Goal: Check status: Check status

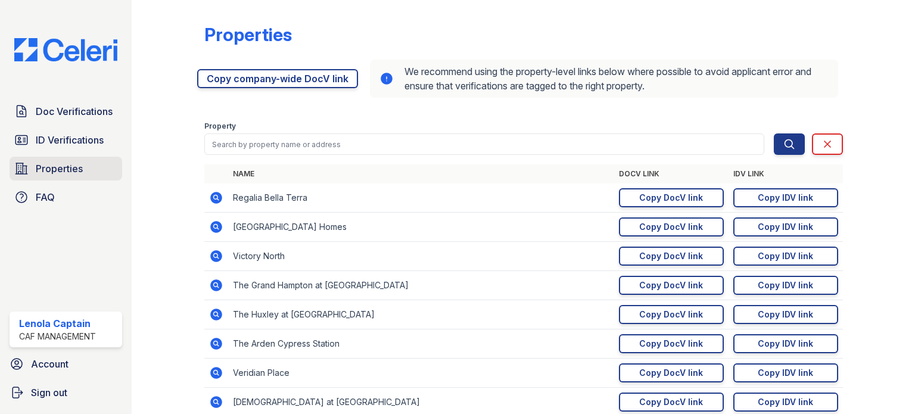
click at [91, 161] on link "Properties" at bounding box center [66, 169] width 113 height 24
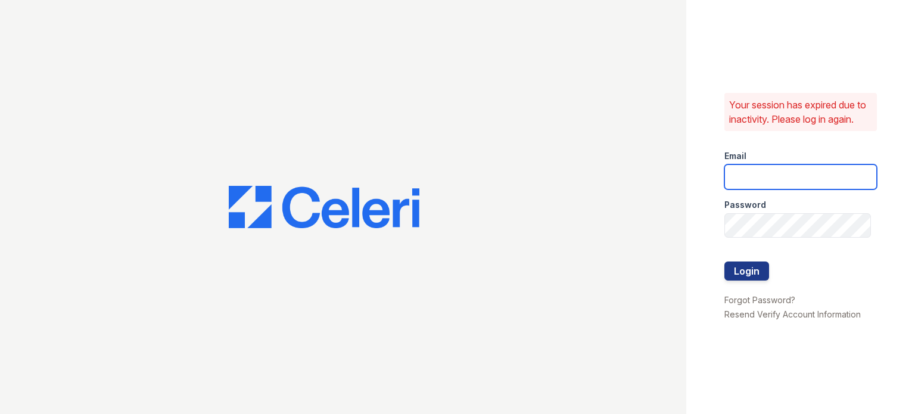
type input "lcaptain@cafmanagement.com"
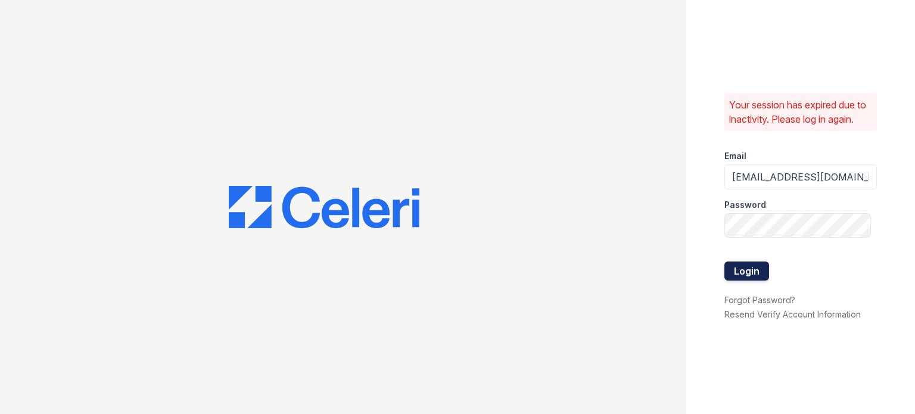
click at [740, 276] on button "Login" at bounding box center [747, 271] width 45 height 19
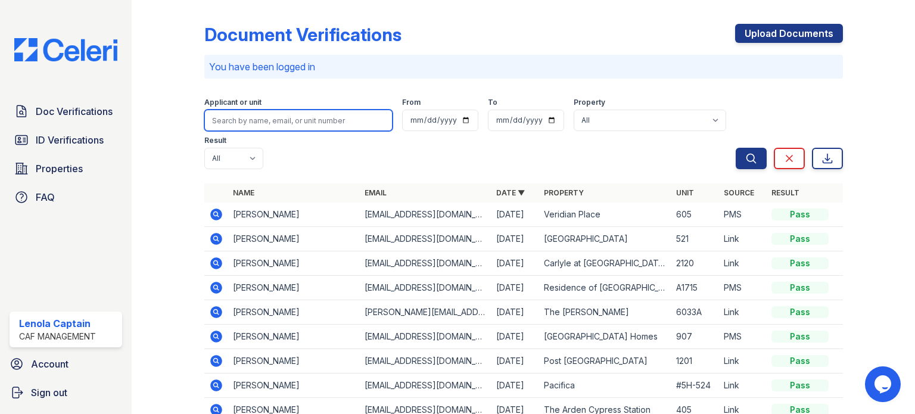
click at [330, 125] on input "search" at bounding box center [298, 120] width 188 height 21
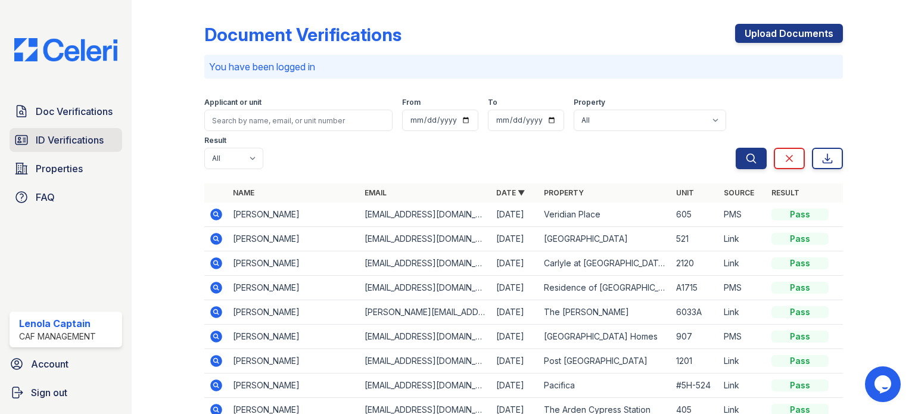
click at [79, 135] on span "ID Verifications" at bounding box center [70, 140] width 68 height 14
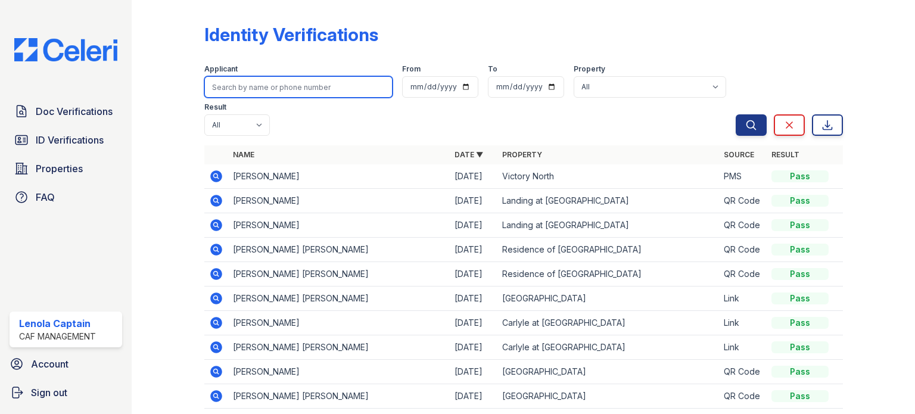
click at [325, 92] on input "search" at bounding box center [298, 86] width 188 height 21
click at [334, 89] on input "search" at bounding box center [298, 86] width 188 height 21
type input "[PERSON_NAME]"
click at [736, 114] on button "Search" at bounding box center [751, 124] width 31 height 21
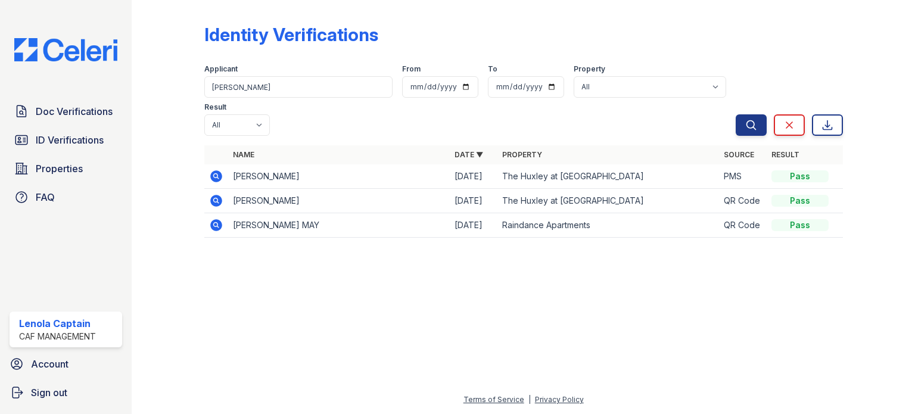
click at [217, 169] on icon at bounding box center [216, 176] width 14 height 14
